Goal: Task Accomplishment & Management: Manage account settings

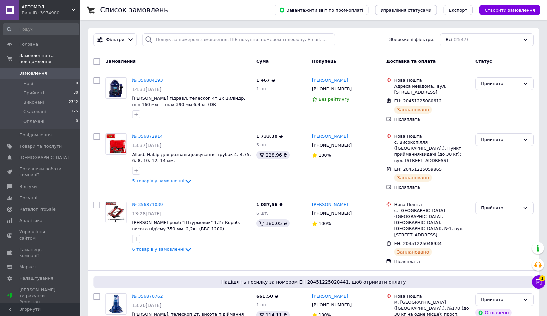
click at [540, 282] on icon at bounding box center [538, 282] width 7 height 7
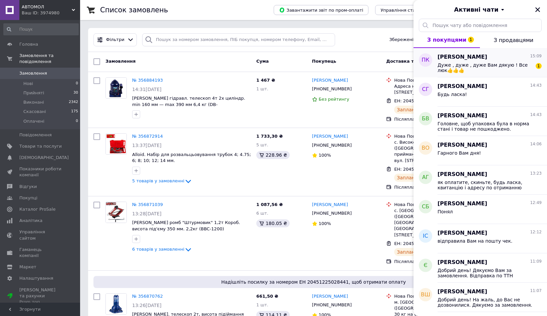
click at [465, 64] on span "Дуже , дуже , дуже Вам дякую ! Все люк👍👍👍" at bounding box center [485, 67] width 95 height 11
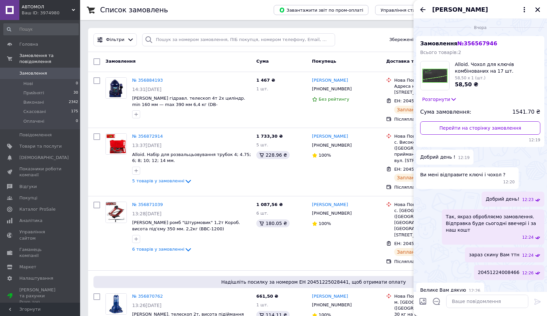
scroll to position [114, 0]
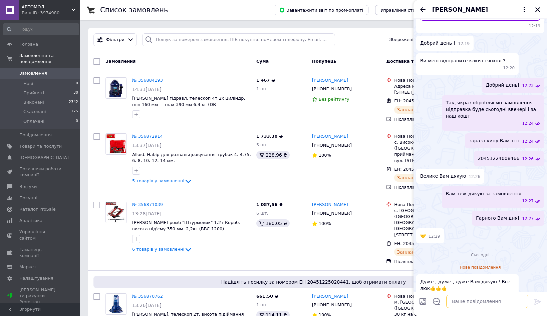
click at [461, 302] on textarea at bounding box center [487, 301] width 82 height 13
click at [466, 299] on textarea at bounding box center [487, 301] width 82 height 13
click at [469, 303] on textarea at bounding box center [487, 301] width 82 height 13
type textarea "Добрий день! Будь ласка)"
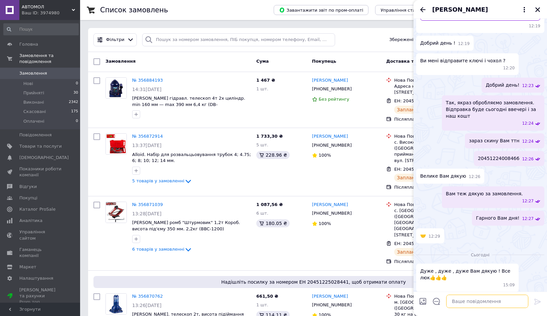
scroll to position [128, 0]
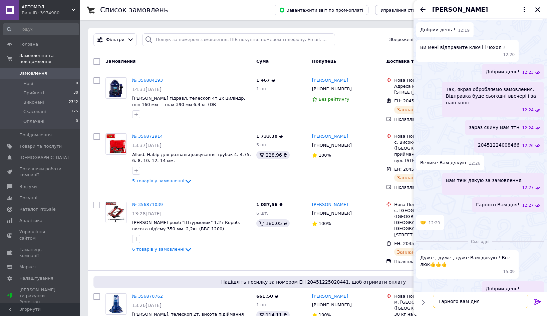
type textarea "Гарного вам дня)"
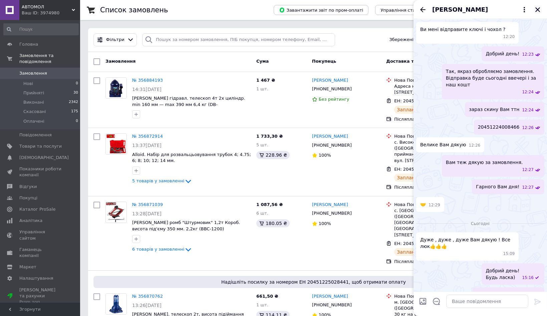
click at [537, 9] on icon "Закрити" at bounding box center [537, 9] width 5 height 5
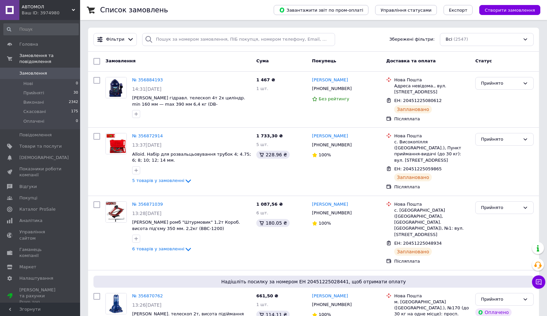
scroll to position [0, 0]
click at [544, 282] on button "Чат з покупцем 1" at bounding box center [538, 282] width 13 height 13
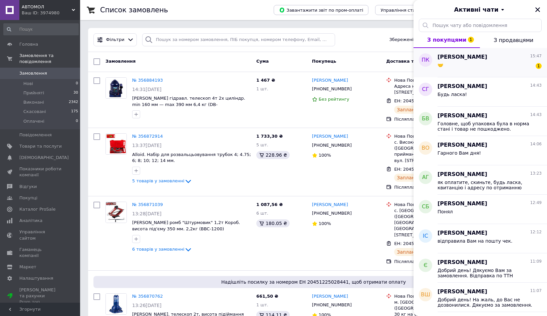
click at [450, 64] on div "🤝 1" at bounding box center [490, 66] width 104 height 11
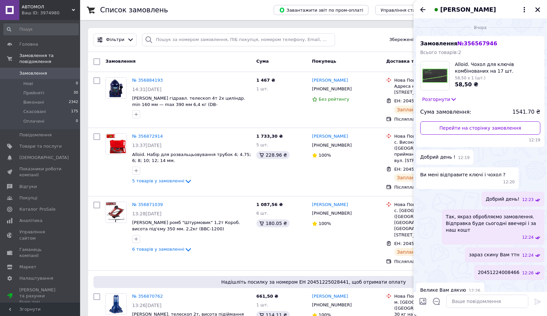
scroll to position [175, 0]
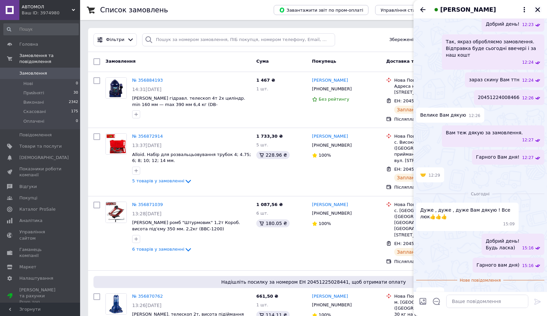
click at [538, 8] on icon "Закрити" at bounding box center [538, 10] width 6 height 6
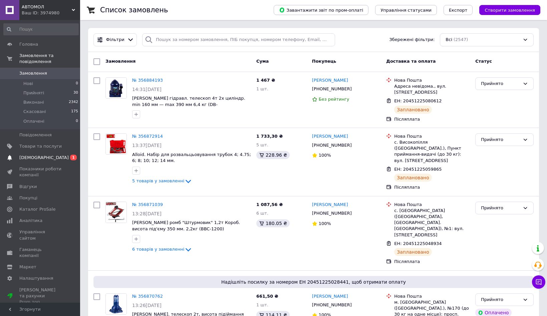
click at [35, 155] on span "[DEMOGRAPHIC_DATA]" at bounding box center [43, 158] width 49 height 6
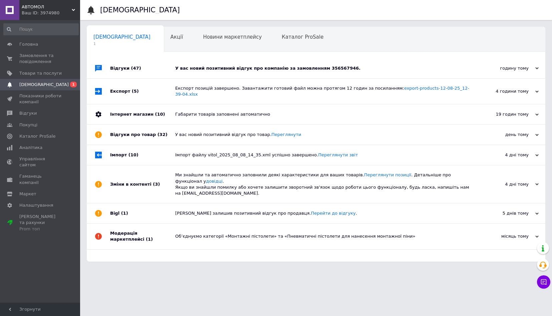
click at [188, 69] on div "У вас новий позитивний відгук про компанію за замовленням 356567946." at bounding box center [323, 68] width 297 height 6
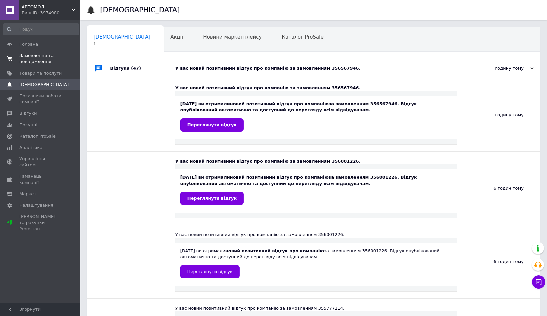
click at [38, 59] on span "Замовлення та повідомлення" at bounding box center [40, 59] width 42 height 12
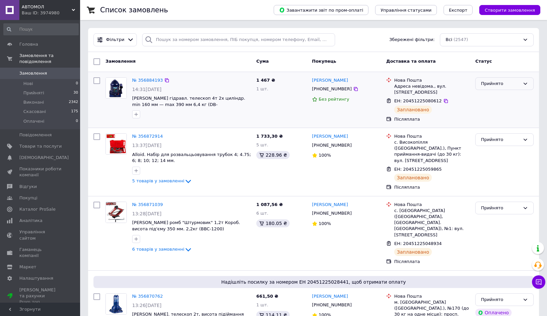
click at [481, 89] on div "Прийнято" at bounding box center [504, 83] width 58 height 13
click at [483, 98] on li "Виконано" at bounding box center [505, 97] width 58 height 12
click at [488, 138] on div "Прийнято" at bounding box center [500, 140] width 39 height 7
click at [486, 154] on li "Виконано" at bounding box center [505, 154] width 58 height 12
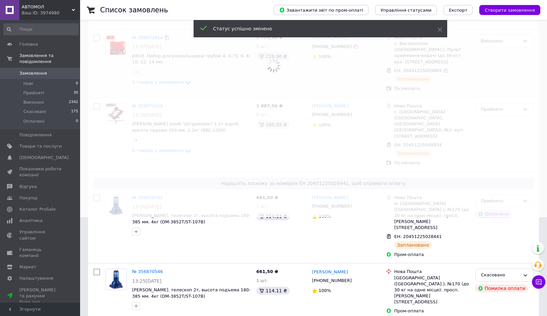
scroll to position [100, 0]
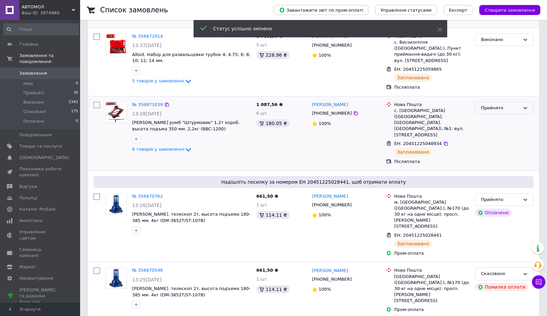
click at [487, 105] on div "Прийнято" at bounding box center [500, 108] width 39 height 7
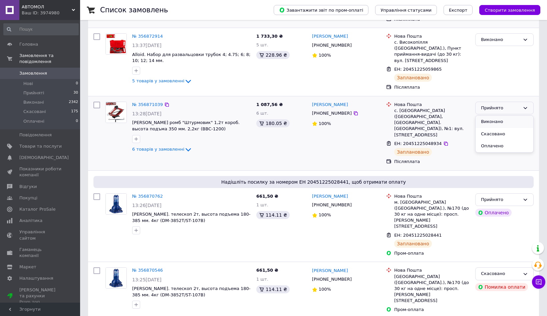
click at [489, 117] on li "Виконано" at bounding box center [505, 122] width 58 height 12
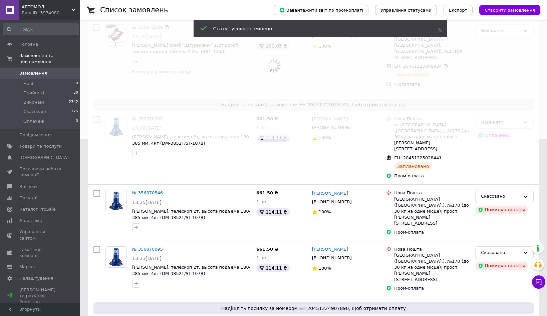
scroll to position [200, 0]
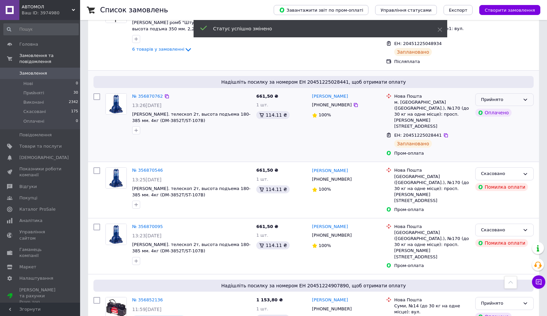
click at [512, 96] on div "Прийнято" at bounding box center [500, 99] width 39 height 7
click at [496, 107] on li "Виконано" at bounding box center [505, 113] width 58 height 12
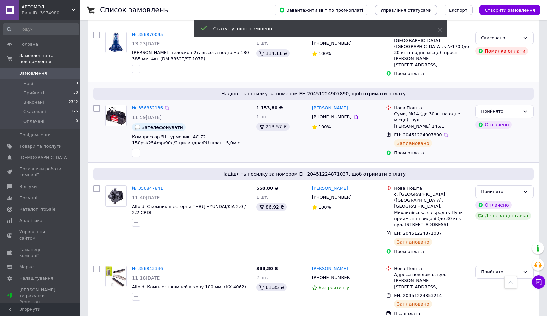
scroll to position [401, 0]
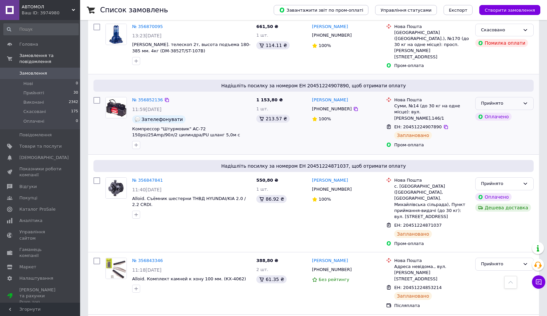
click at [515, 100] on div "Прийнято" at bounding box center [500, 103] width 39 height 7
click at [488, 111] on li "Виконано" at bounding box center [505, 117] width 58 height 12
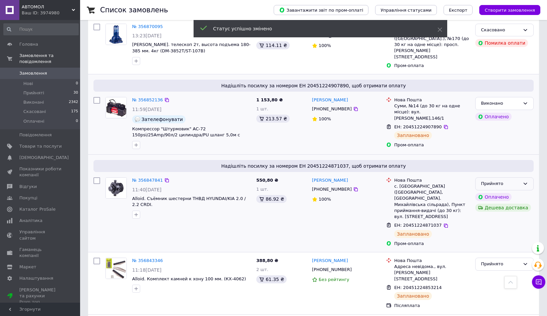
click at [496, 181] on div "Прийнято" at bounding box center [500, 184] width 39 height 7
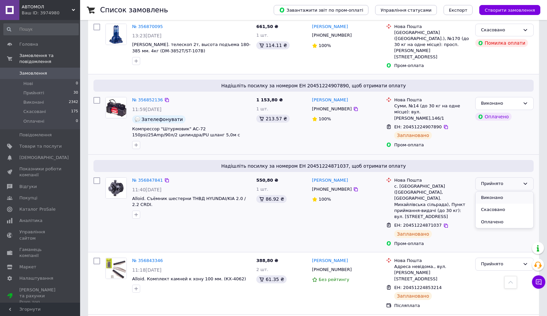
click at [485, 192] on li "Виконано" at bounding box center [505, 198] width 58 height 12
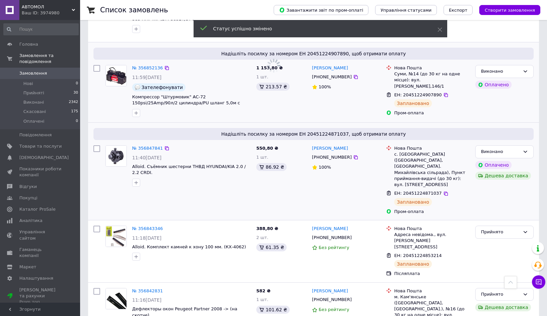
scroll to position [501, 0]
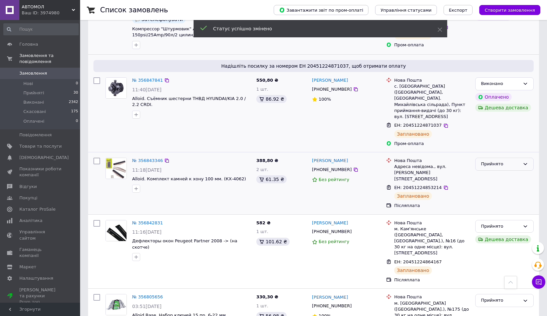
click at [491, 161] on div "Прийнято" at bounding box center [500, 164] width 39 height 7
click at [490, 172] on li "Виконано" at bounding box center [505, 178] width 58 height 12
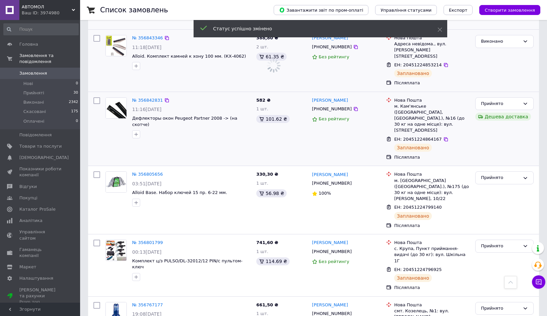
scroll to position [634, 0]
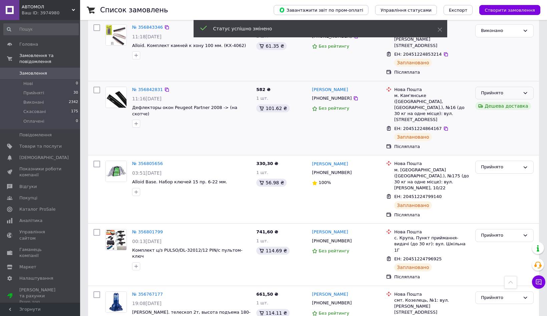
drag, startPoint x: 531, startPoint y: 38, endPoint x: 512, endPoint y: 40, distance: 18.8
click at [530, 87] on div "Прийнято" at bounding box center [504, 93] width 58 height 13
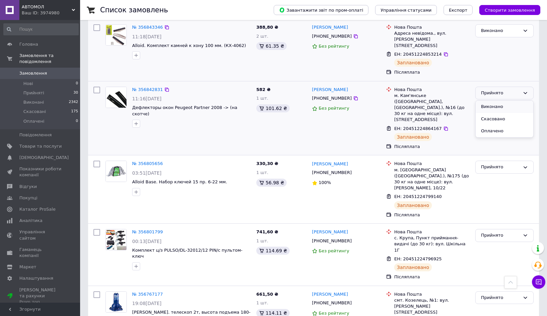
click at [494, 101] on li "Виконано" at bounding box center [505, 107] width 58 height 12
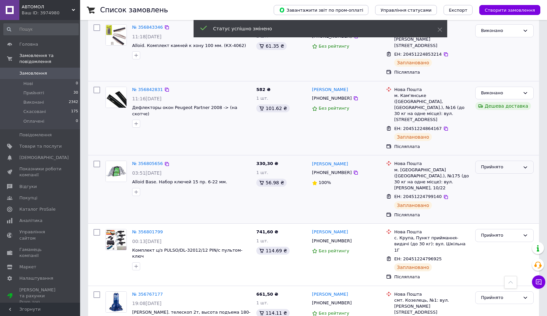
drag, startPoint x: 495, startPoint y: 103, endPoint x: 493, endPoint y: 106, distance: 3.6
click at [495, 164] on div "Прийнято" at bounding box center [500, 167] width 39 height 7
click at [489, 175] on li "Виконано" at bounding box center [505, 181] width 58 height 12
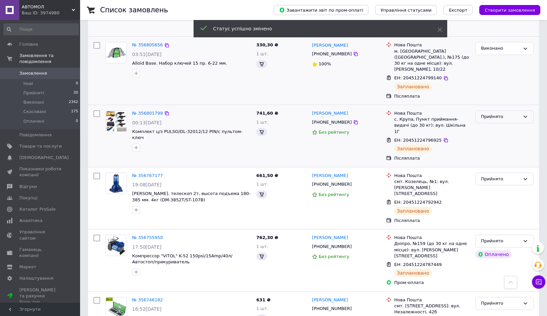
scroll to position [701, 0]
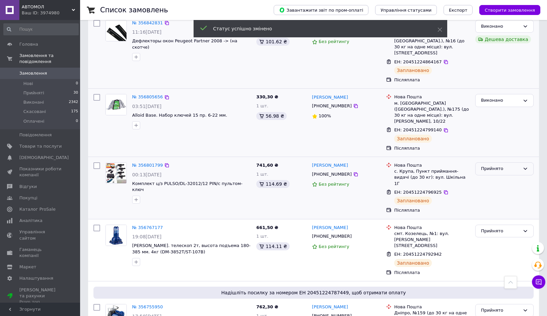
click at [490, 163] on div "Прийнято" at bounding box center [504, 169] width 58 height 13
click at [484, 177] on li "Виконано" at bounding box center [505, 183] width 58 height 12
click at [489, 228] on div "Прийнято" at bounding box center [500, 231] width 39 height 7
click at [484, 239] on li "Виконано" at bounding box center [505, 245] width 58 height 12
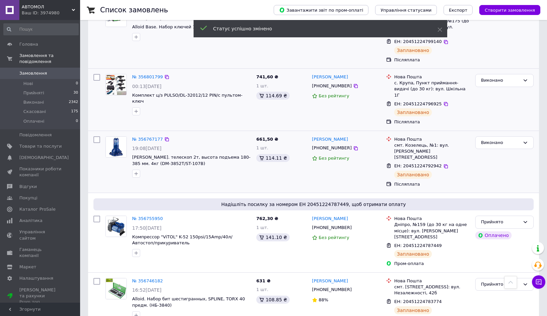
scroll to position [801, 0]
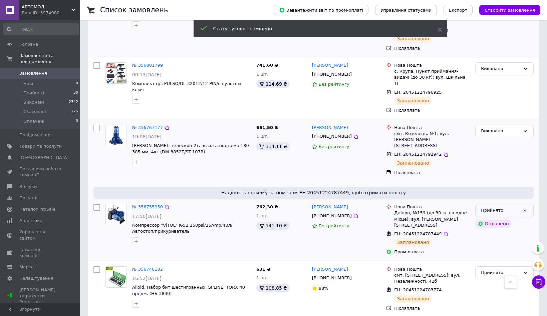
click at [493, 207] on div "Прийнято" at bounding box center [500, 210] width 39 height 7
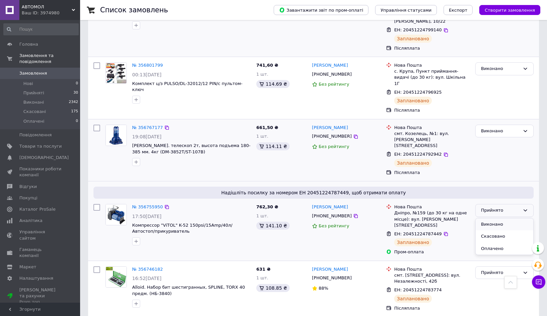
click at [488, 219] on li "Виконано" at bounding box center [505, 225] width 58 height 12
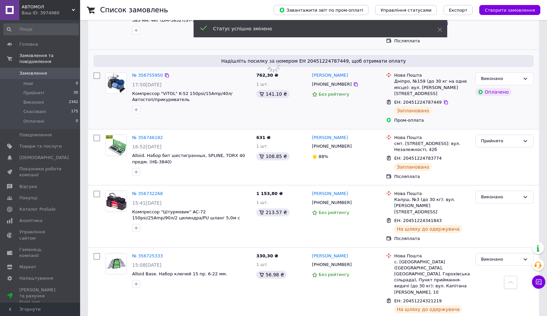
scroll to position [935, 0]
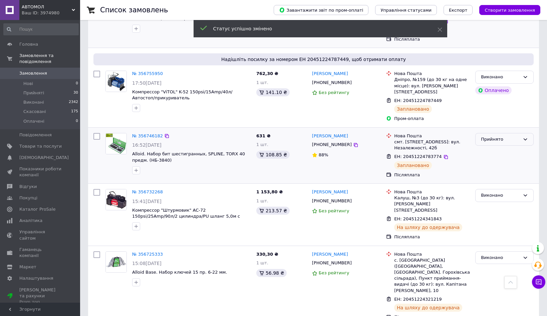
click at [484, 136] on div "Прийнято" at bounding box center [500, 139] width 39 height 7
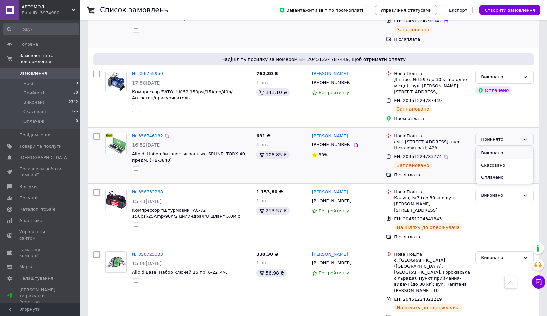
click at [484, 147] on li "Виконано" at bounding box center [505, 153] width 58 height 12
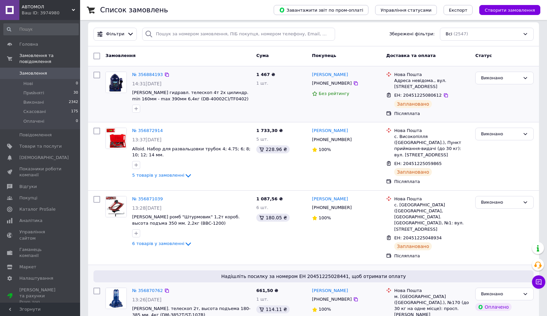
scroll to position [0, 0]
